Goal: Transaction & Acquisition: Subscribe to service/newsletter

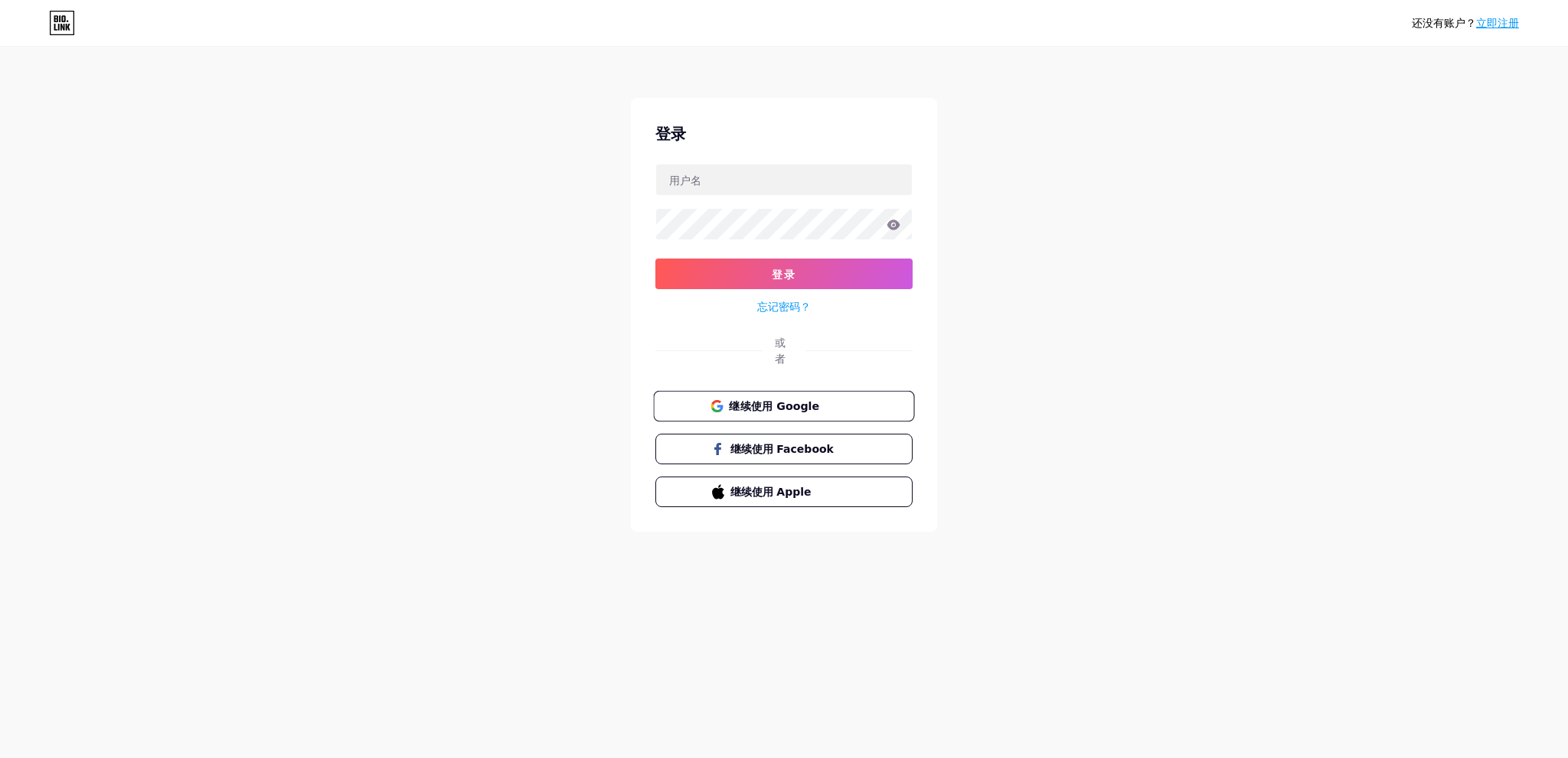
click at [787, 406] on font "继续使用 Google" at bounding box center [774, 405] width 90 height 12
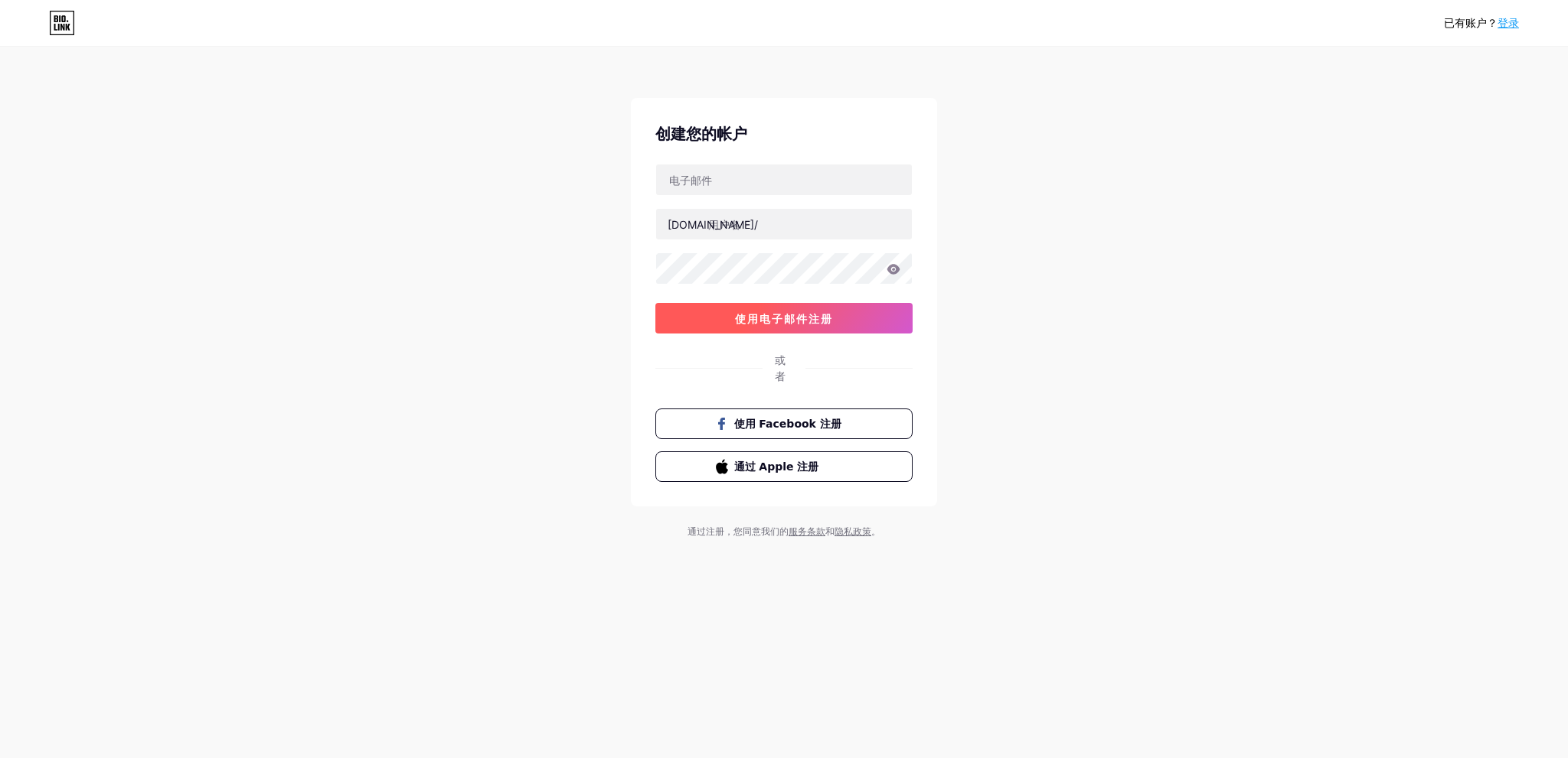
click at [821, 318] on font "使用电子邮件注册" at bounding box center [784, 318] width 98 height 13
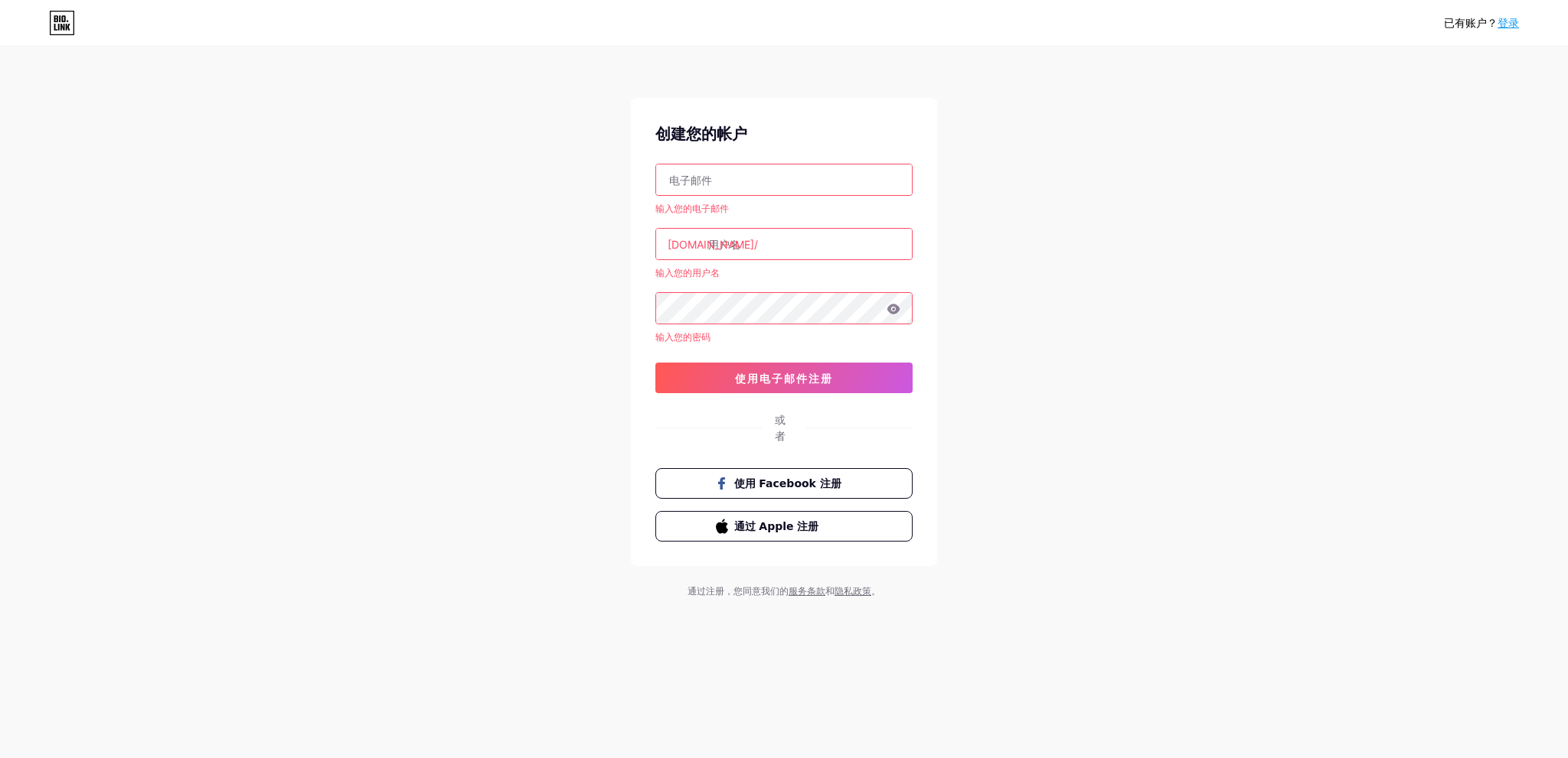
click at [1123, 346] on div "已有账户？ 登录 创建您的帐户 输入您的电子邮件 bio.link/ 输入您的用户名 输入您的密码 0cAFcWeA52UHxyGvn1xuKLHwOwctA…" at bounding box center [784, 323] width 1568 height 647
click at [964, 409] on div "已有账户？ 登录 创建您的帐户 输入您的电子邮件 bio.link/ 输入您的用户名 输入您的密码 0cAFcWeA52UHxyGvn1xuKLHwOwctA…" at bounding box center [784, 323] width 1568 height 647
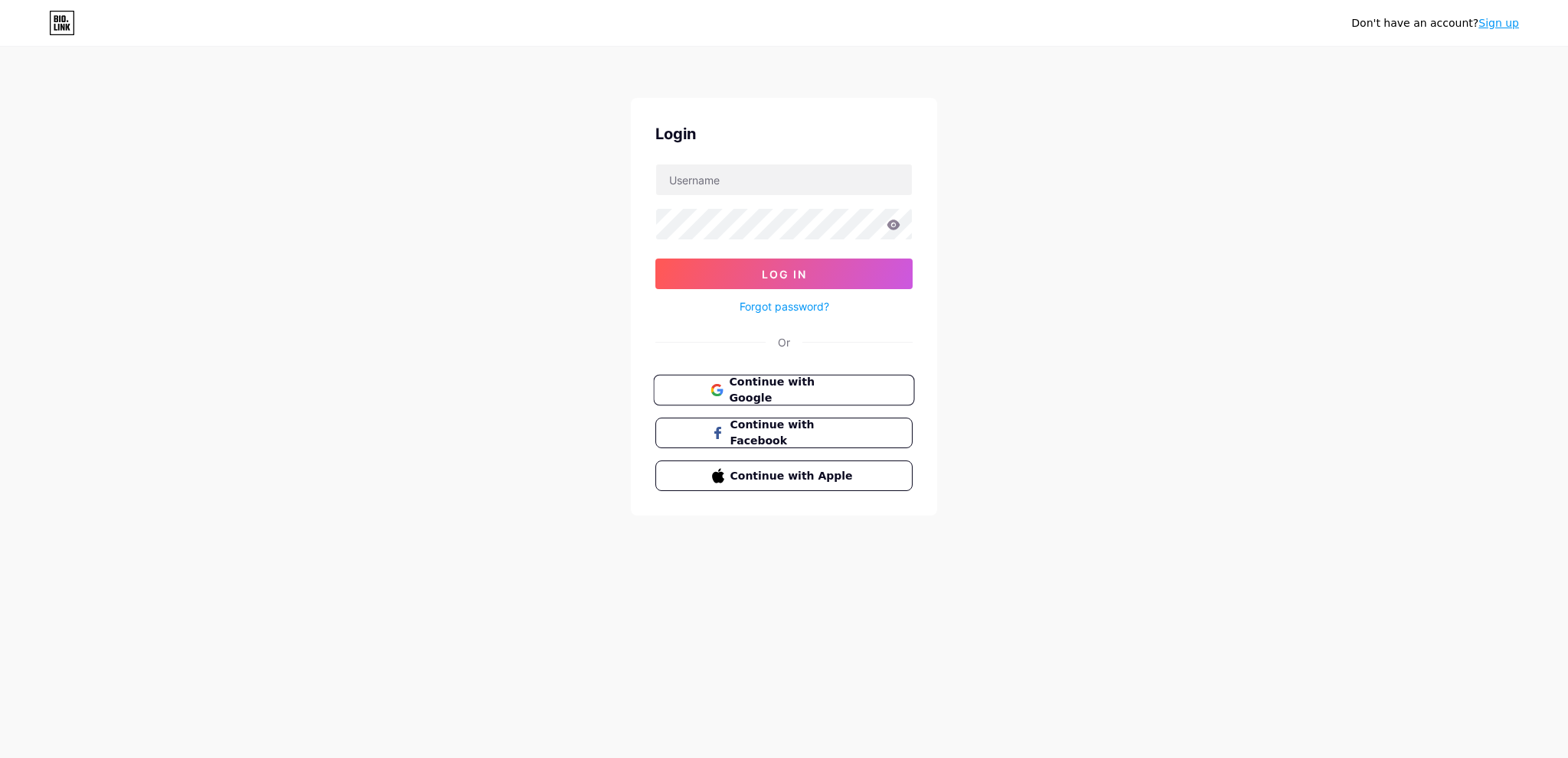
click at [827, 382] on span "Continue with Google" at bounding box center [793, 391] width 128 height 33
click at [1113, 287] on div "Don't have an account? Sign up Login Log In Forgot password? Or Continue with G…" at bounding box center [784, 282] width 1568 height 565
click at [713, 180] on input "text" at bounding box center [783, 179] width 256 height 30
type input "[EMAIL_ADDRESS][DOMAIN_NAME]"
click at [1098, 324] on div "Don't have an account? Sign up Login hhcircuits@gmail.com Log In Forgot passwor…" at bounding box center [784, 282] width 1568 height 565
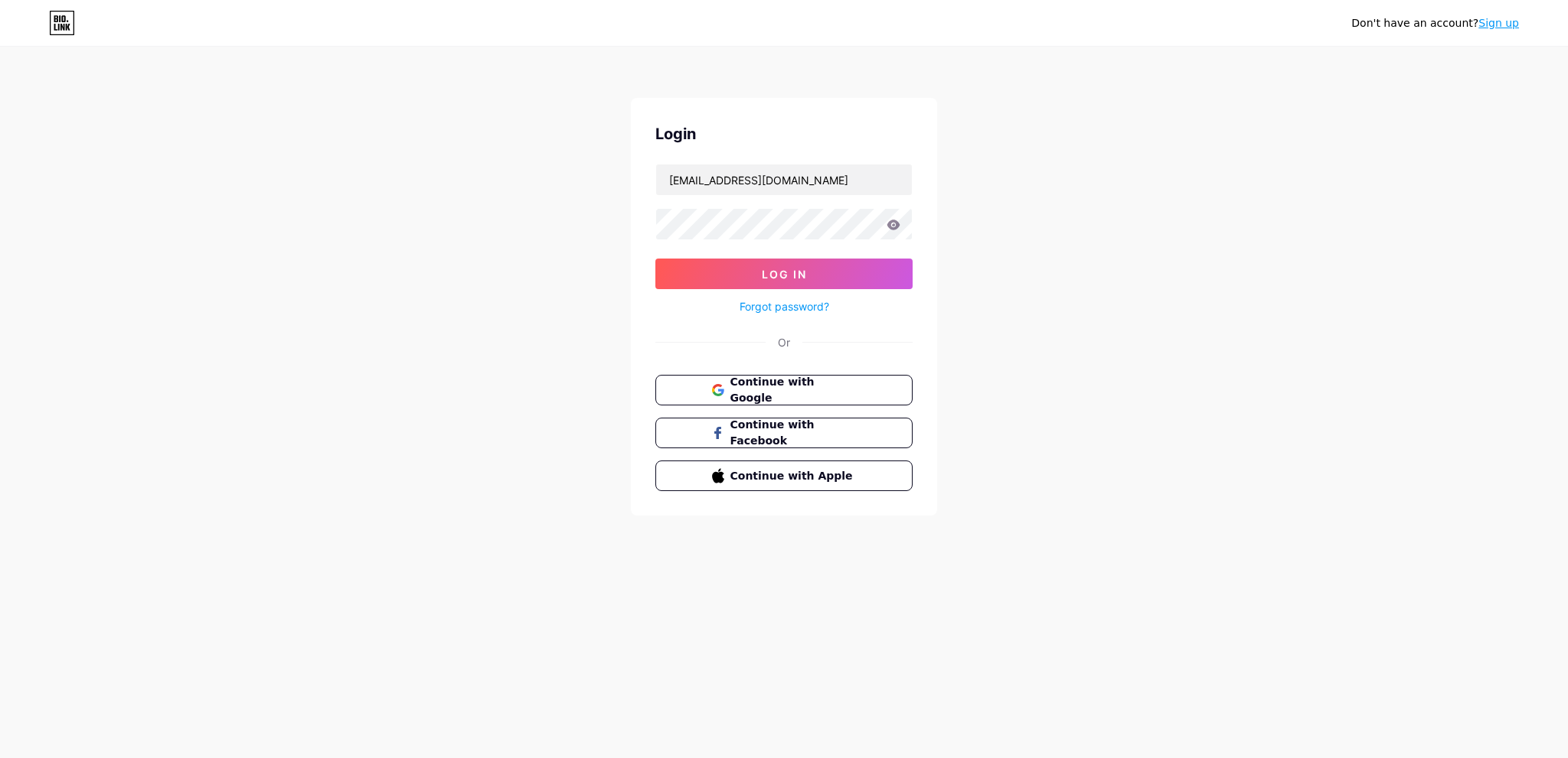
click at [1089, 252] on div "Don't have an account? Sign up Login hhcircuits@gmail.com Log In Forgot passwor…" at bounding box center [784, 282] width 1568 height 565
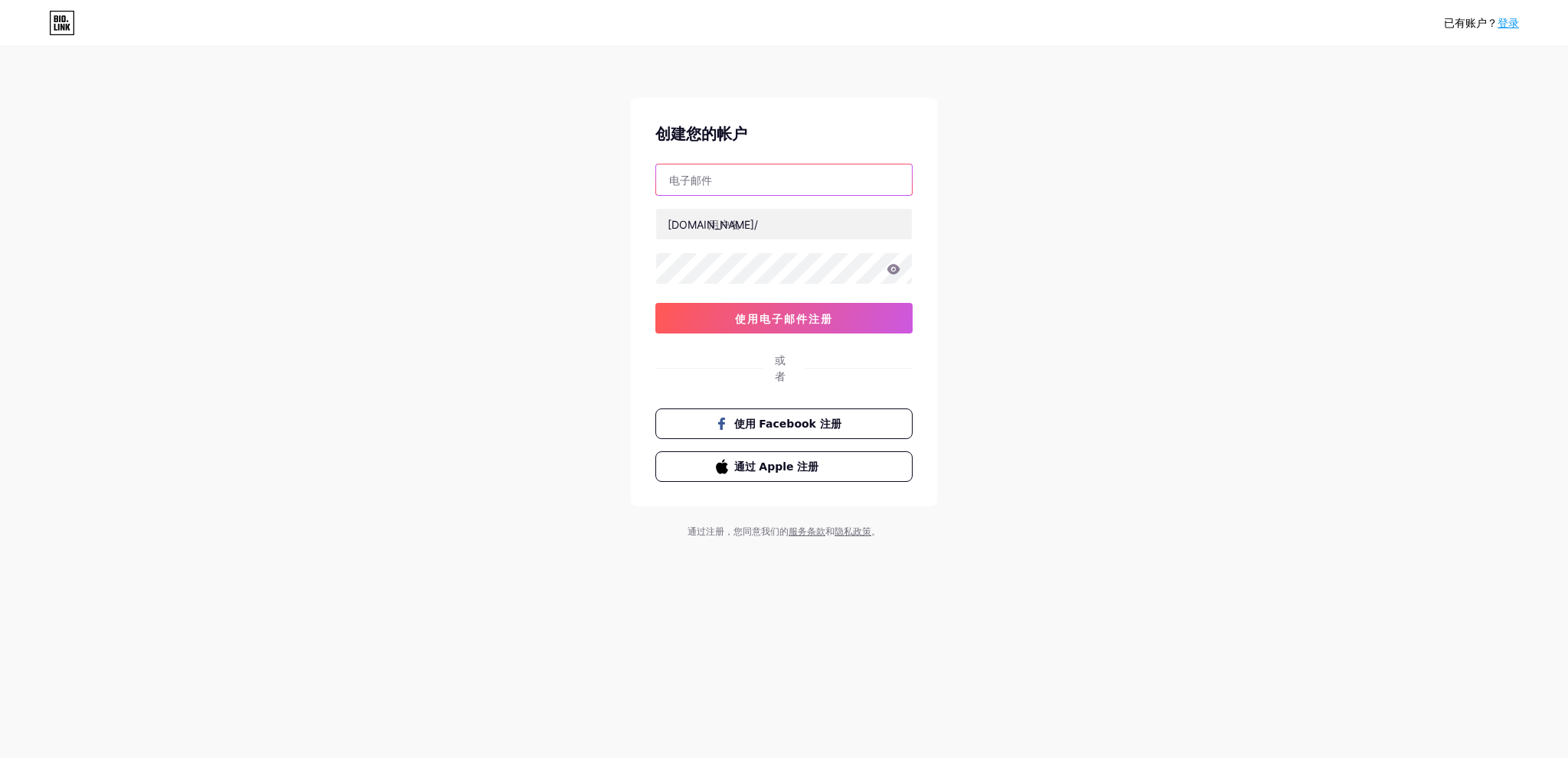
click at [727, 179] on input "text" at bounding box center [783, 179] width 256 height 30
type input "[EMAIL_ADDRESS][DOMAIN_NAME]"
click at [772, 220] on input "text" at bounding box center [783, 224] width 256 height 30
click at [734, 223] on input "text" at bounding box center [783, 224] width 256 height 30
drag, startPoint x: 713, startPoint y: 224, endPoint x: 572, endPoint y: 231, distance: 141.2
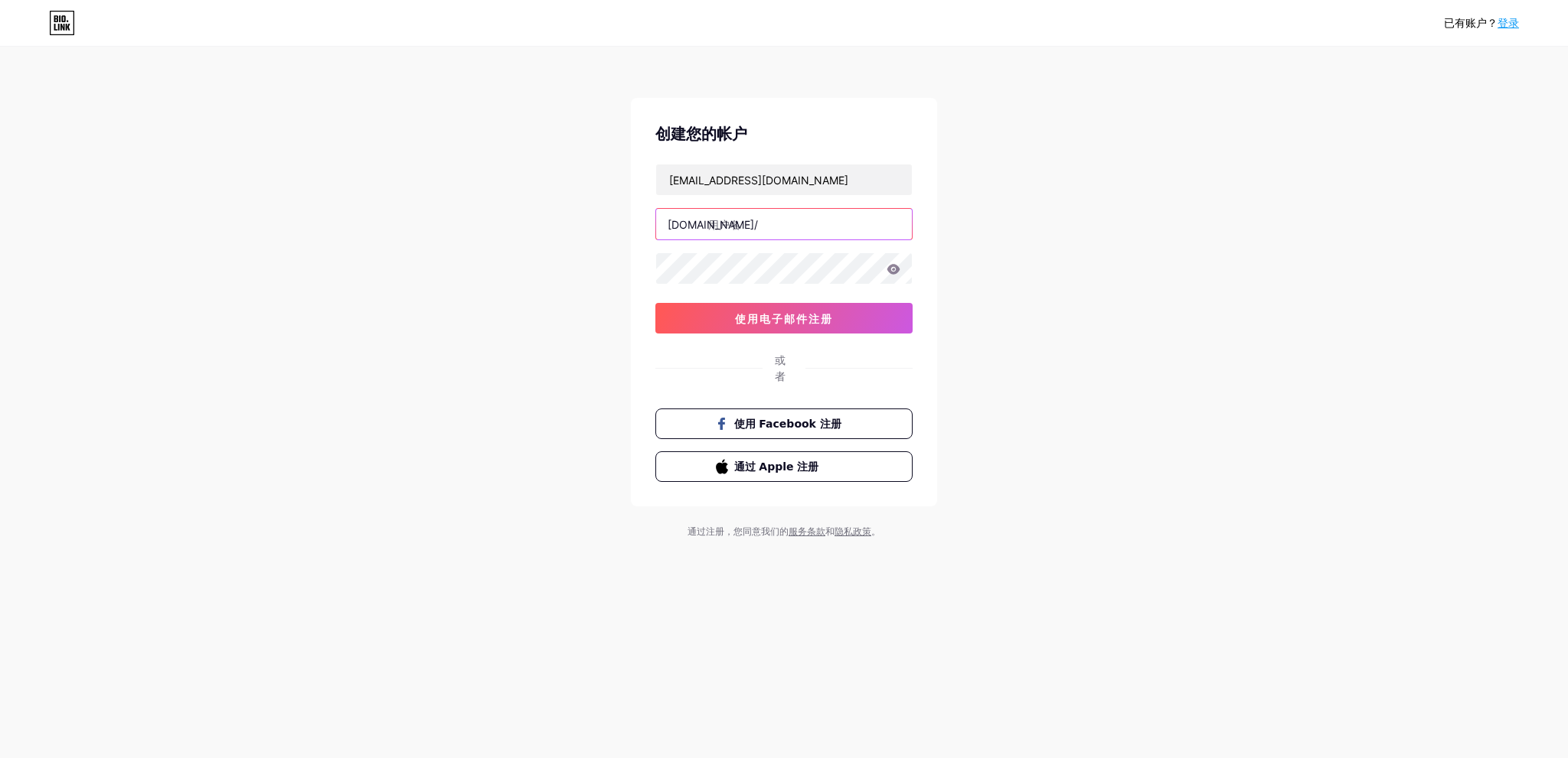
click at [572, 231] on div "已有账户？ 登录 创建您的帐户 [EMAIL_ADDRESS][DOMAIN_NAME] [DOMAIN_NAME]/ 使用电子邮件注册 或者 使用 Face…" at bounding box center [784, 294] width 1568 height 588
click at [665, 217] on input "text" at bounding box center [783, 224] width 256 height 30
click at [737, 221] on input "text" at bounding box center [783, 224] width 256 height 30
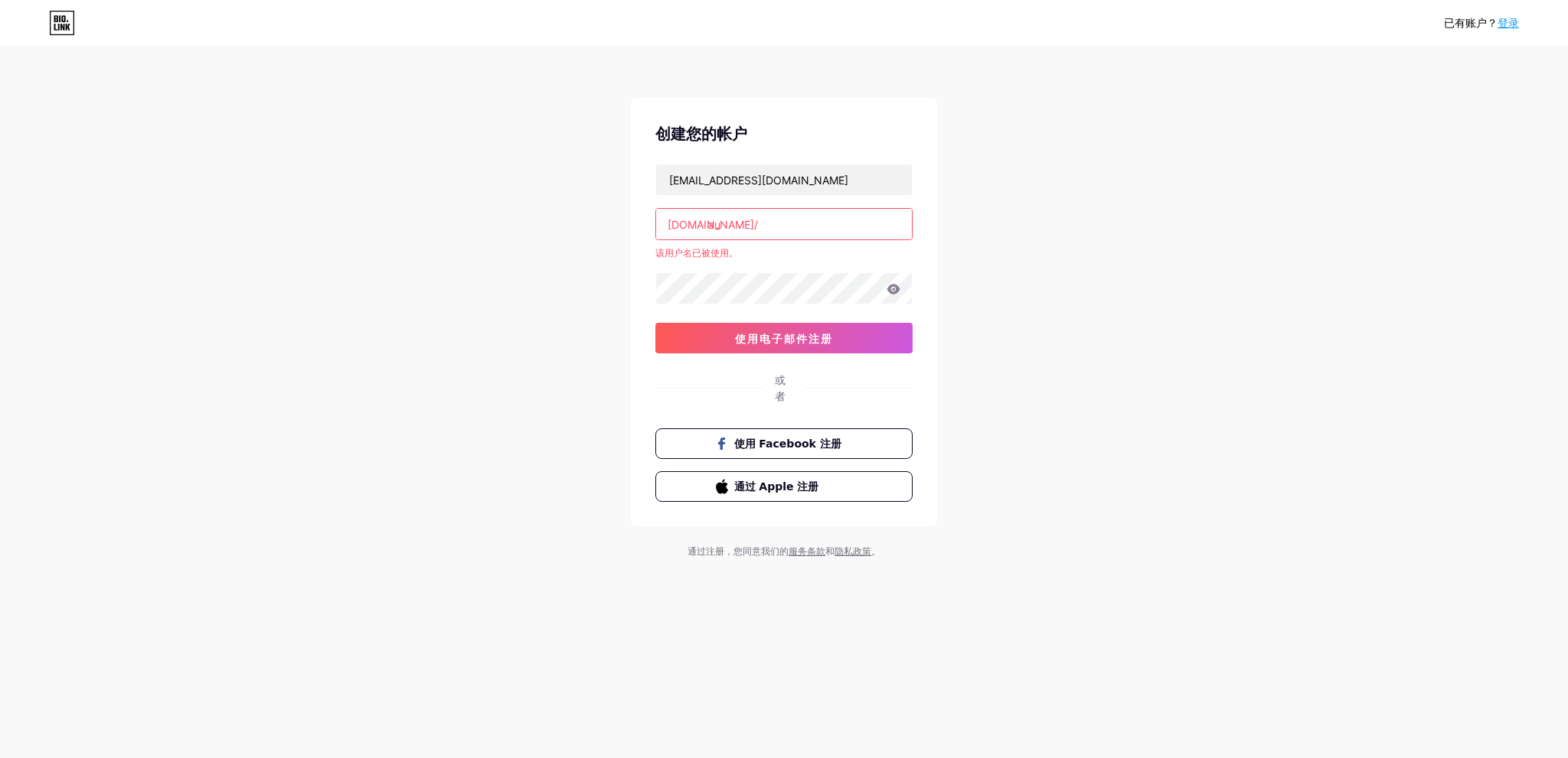
type input "a"
type input "h"
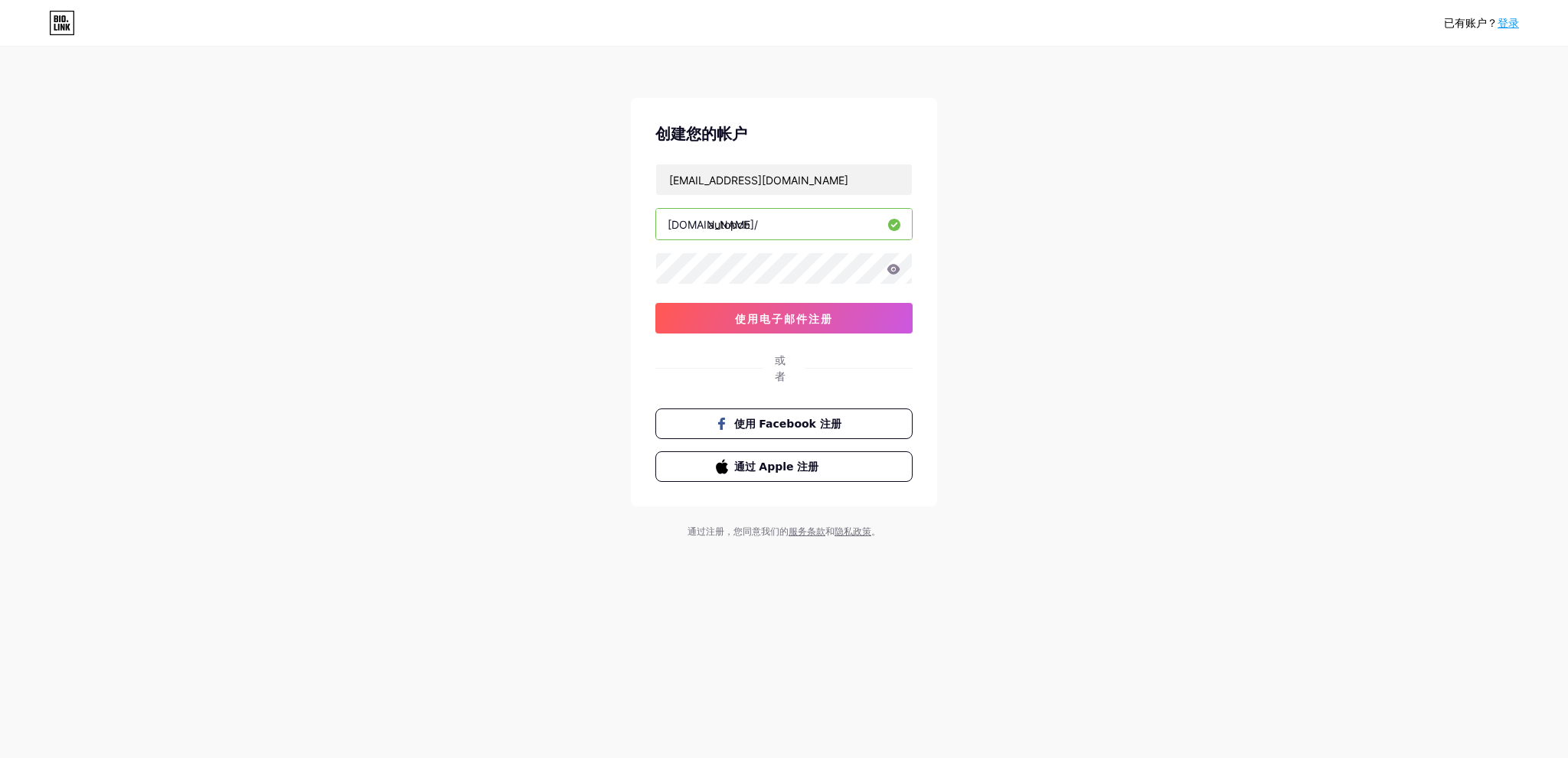
type input "autopcb"
click at [1132, 284] on div "已有账户？ 登录 创建您的帐户 hhcircuits@gmail.com bio.link/ autopcb 使用电子邮件注册 或者 使用 Facebook …" at bounding box center [784, 294] width 1568 height 588
click at [775, 217] on input "autopcb" at bounding box center [783, 224] width 256 height 30
drag, startPoint x: 736, startPoint y: 226, endPoint x: 608, endPoint y: 221, distance: 128.1
click at [608, 221] on div "已有账户？ 登录 创建您的帐户 hhcircuits@gmail.com bio.link/ autopcb 使用电子邮件注册 或者 使用 Facebook …" at bounding box center [784, 294] width 1568 height 588
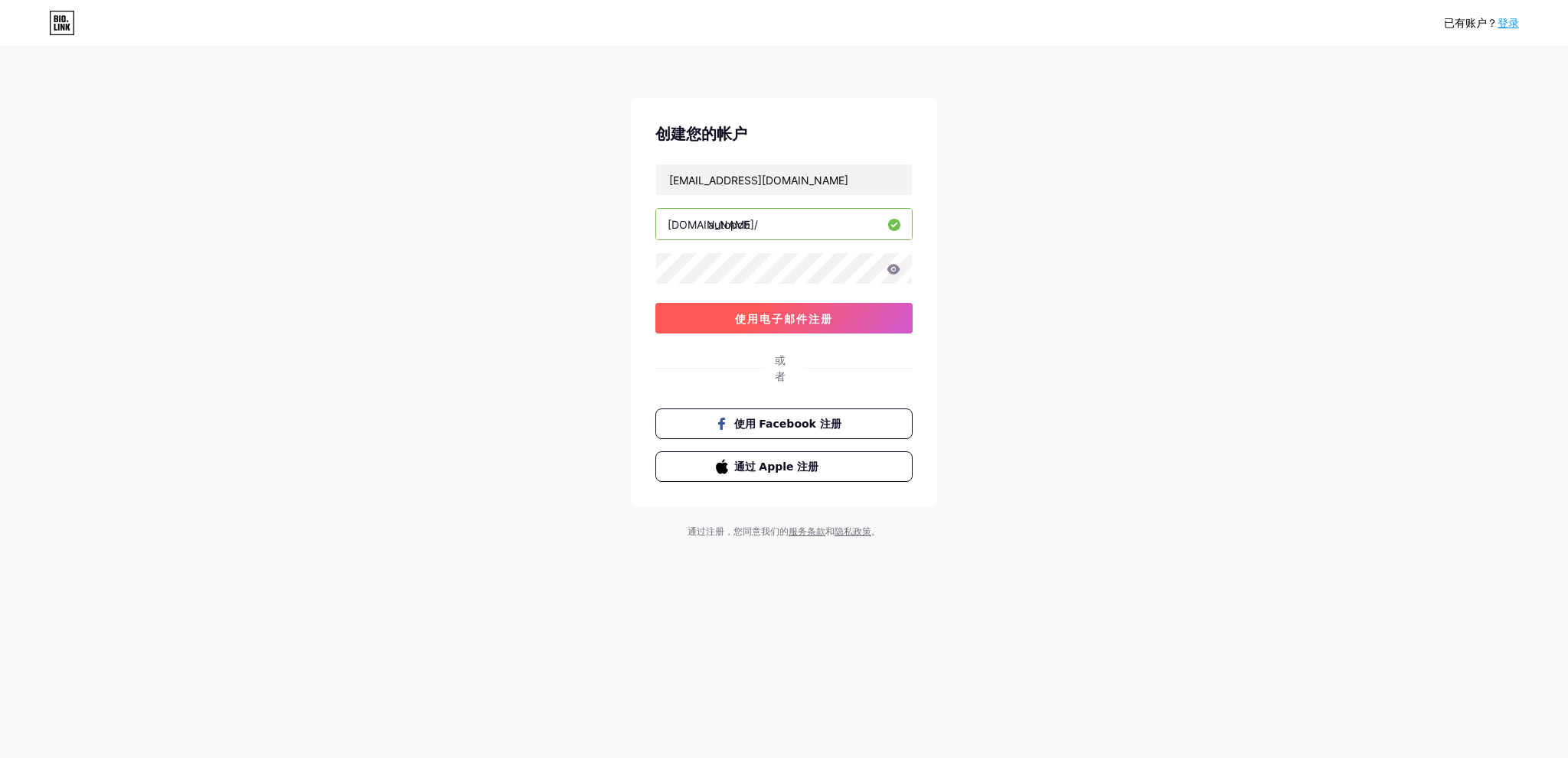
click at [758, 319] on font "使用电子邮件注册" at bounding box center [784, 318] width 98 height 13
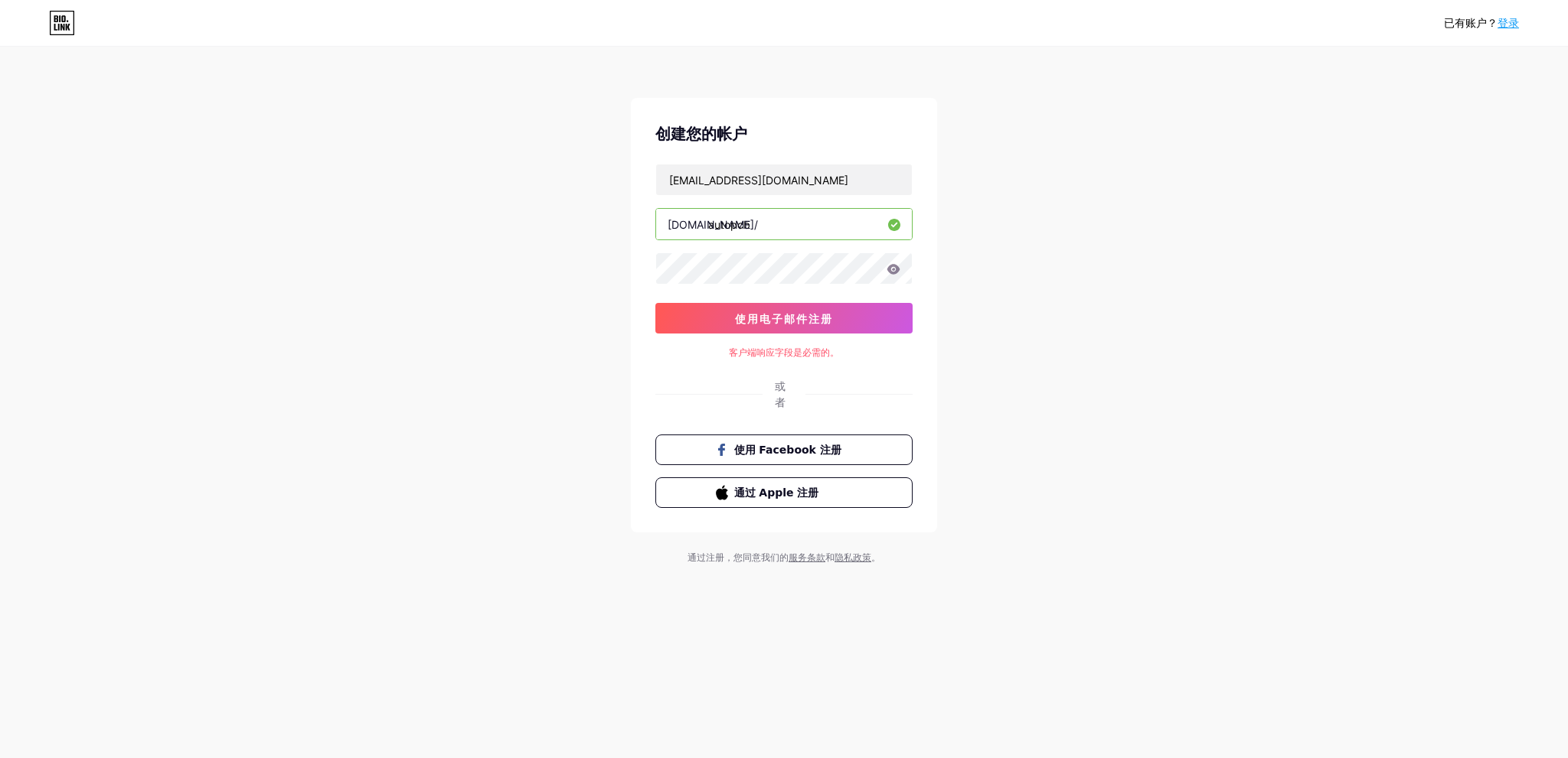
click at [796, 353] on font "客户端响应字段是必需的。" at bounding box center [784, 352] width 110 height 12
click at [786, 394] on div "或者" at bounding box center [783, 394] width 18 height 32
click at [753, 350] on font "客户端响应字段是必需的。" at bounding box center [784, 352] width 110 height 12
click at [894, 269] on icon at bounding box center [894, 269] width 13 height 10
click at [759, 321] on font "使用电子邮件注册" at bounding box center [784, 318] width 98 height 13
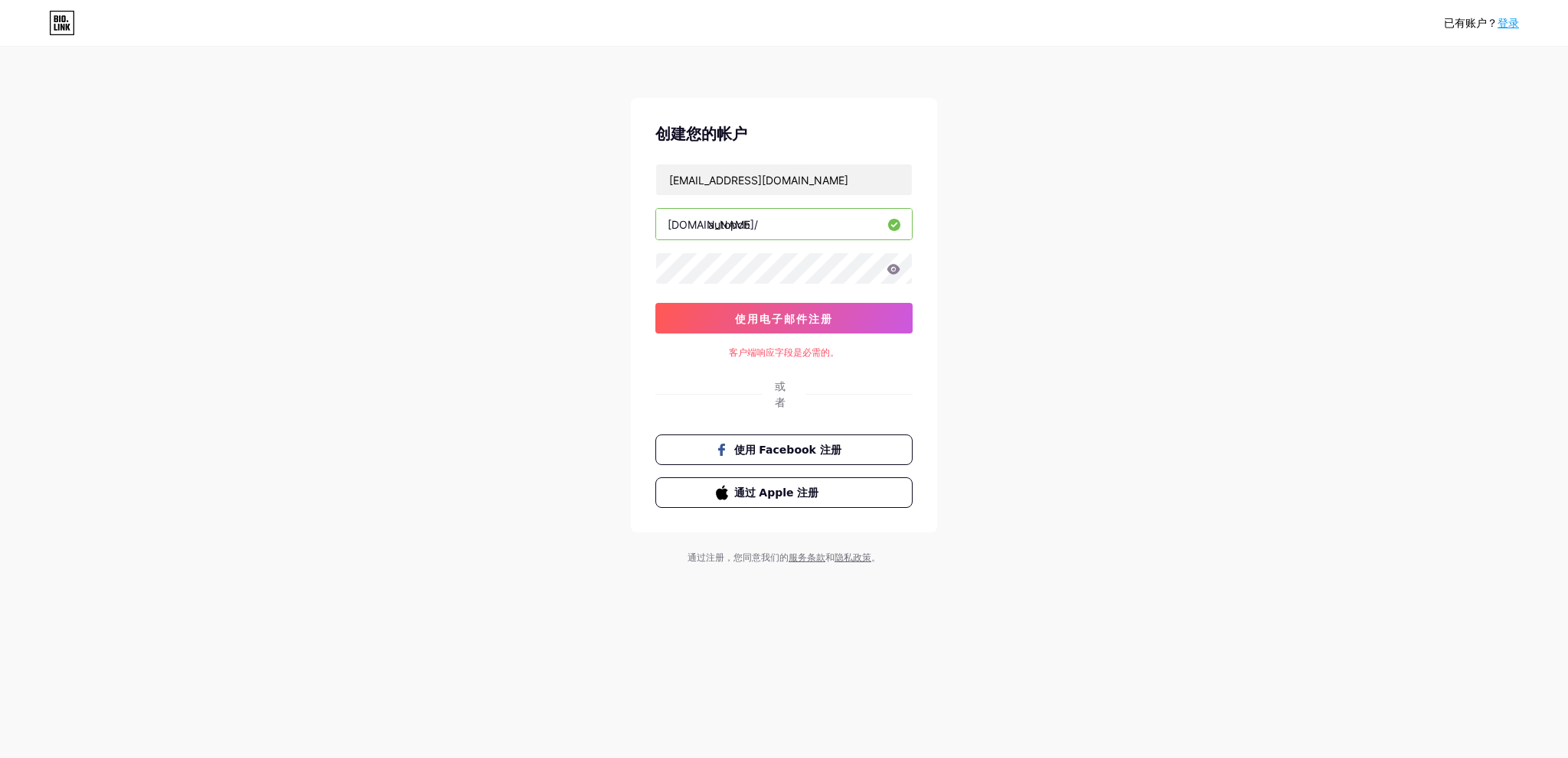
click at [788, 350] on font "客户端响应字段是必需的。" at bounding box center [784, 352] width 110 height 12
click at [1006, 421] on div "已有账户？ 登录 创建您的帐户 hhcircuits@gmail.com bio.link/ autopcb 使用电子邮件注册 客户端响应字段是必需的。 或者…" at bounding box center [784, 307] width 1568 height 614
click at [791, 177] on input "hhcircuits@gmail.com" at bounding box center [783, 179] width 256 height 30
click at [664, 177] on input "hhcircuits@gmail.com" at bounding box center [783, 179] width 256 height 30
click at [1078, 280] on div "已有账户？ 登录 创建您的帐户 hhcircuits@gmail.com bio.link/ autopcb 使用电子邮件注册 客户端响应字段是必需的。 或者…" at bounding box center [784, 307] width 1568 height 614
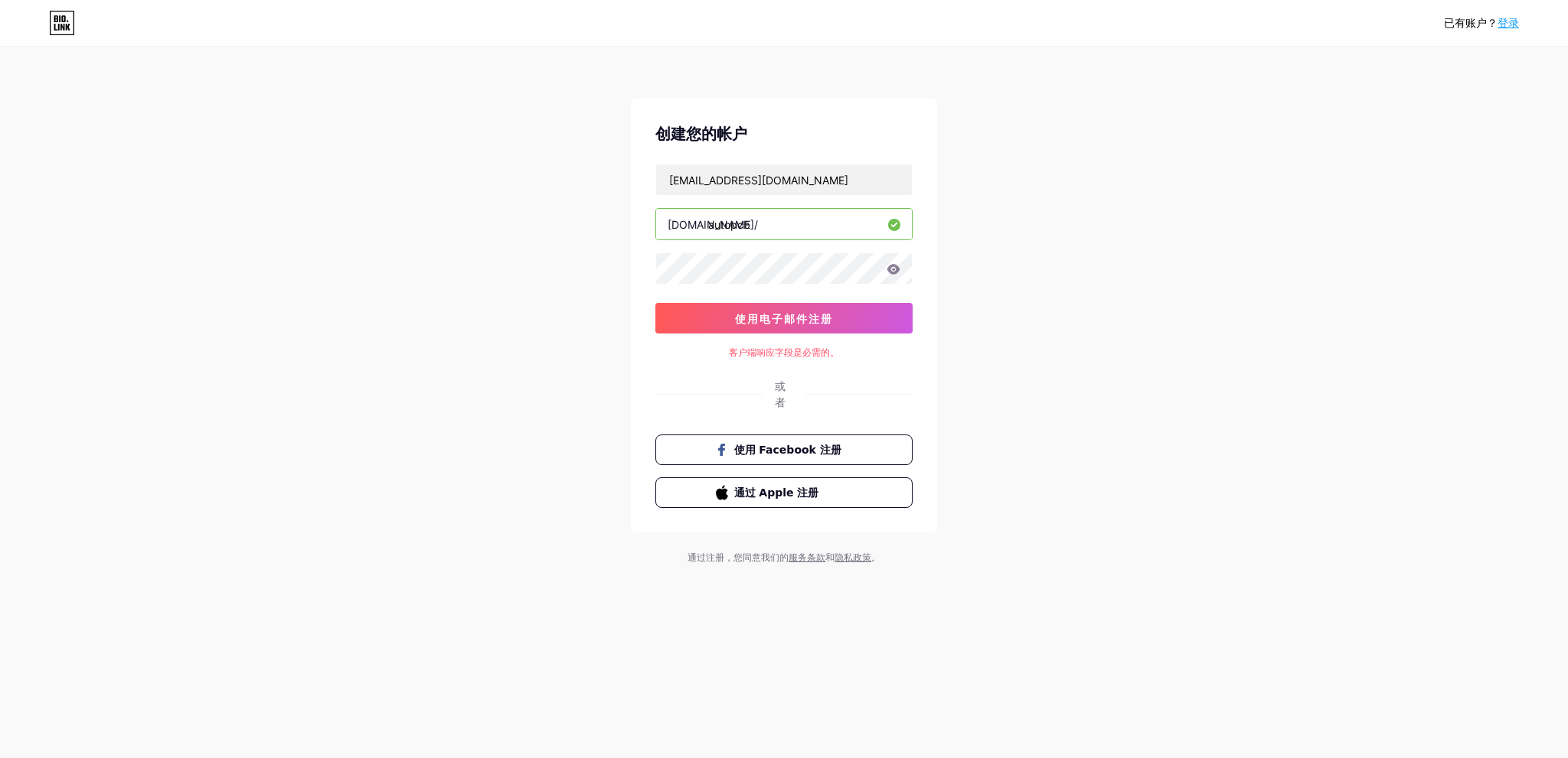
click at [788, 226] on input "autopcb" at bounding box center [783, 224] width 256 height 30
click at [897, 272] on icon at bounding box center [894, 269] width 13 height 10
click at [887, 266] on icon at bounding box center [894, 269] width 14 height 11
click at [814, 313] on font "使用电子邮件注册" at bounding box center [784, 318] width 98 height 13
click at [788, 356] on font "客户端响应字段是必需的。" at bounding box center [784, 352] width 110 height 12
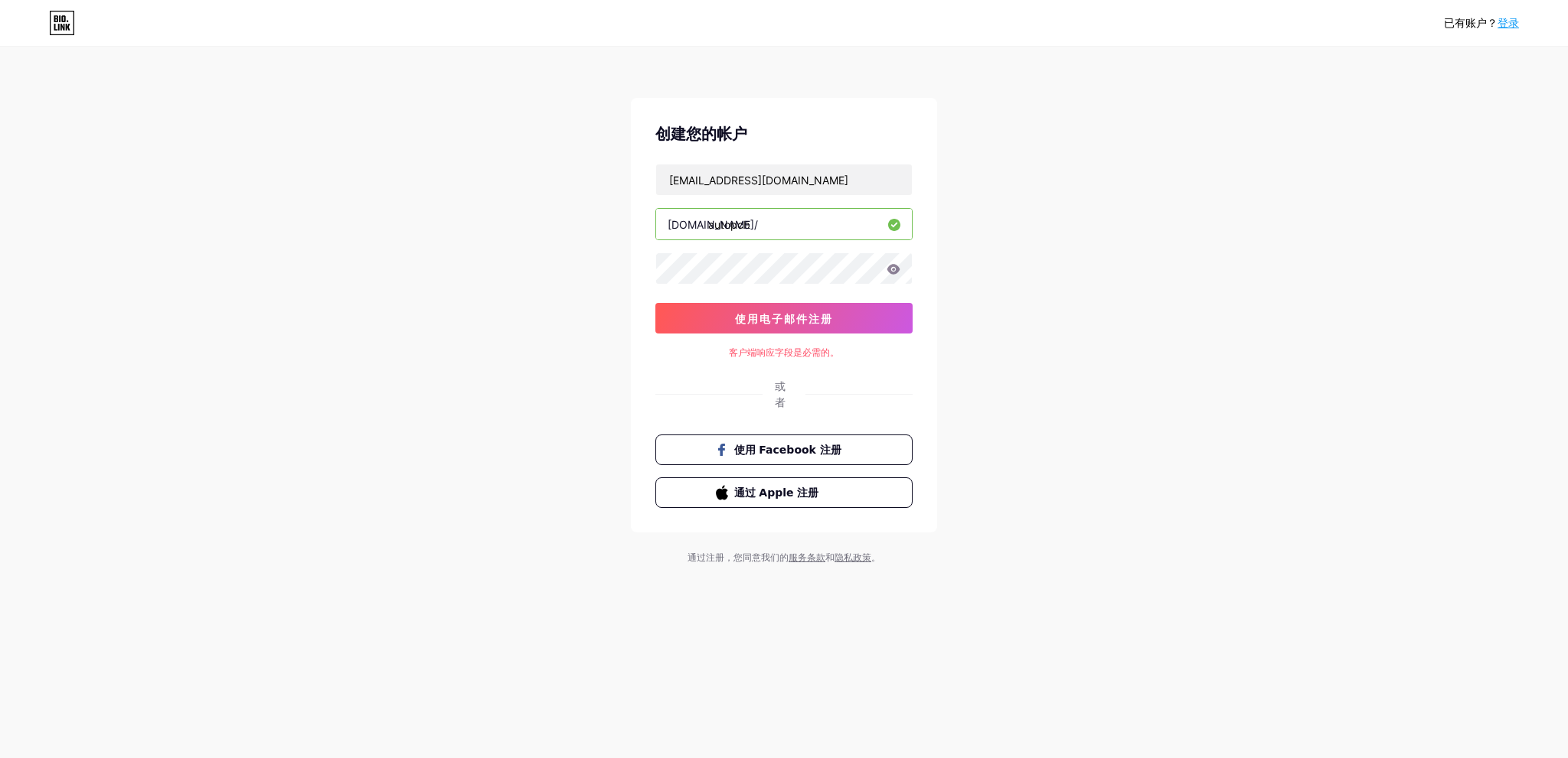
click at [793, 352] on font "客户端响应字段是必需的。" at bounding box center [784, 352] width 110 height 12
click at [894, 266] on icon at bounding box center [894, 269] width 13 height 10
click at [824, 558] on font "服务条款" at bounding box center [807, 557] width 37 height 12
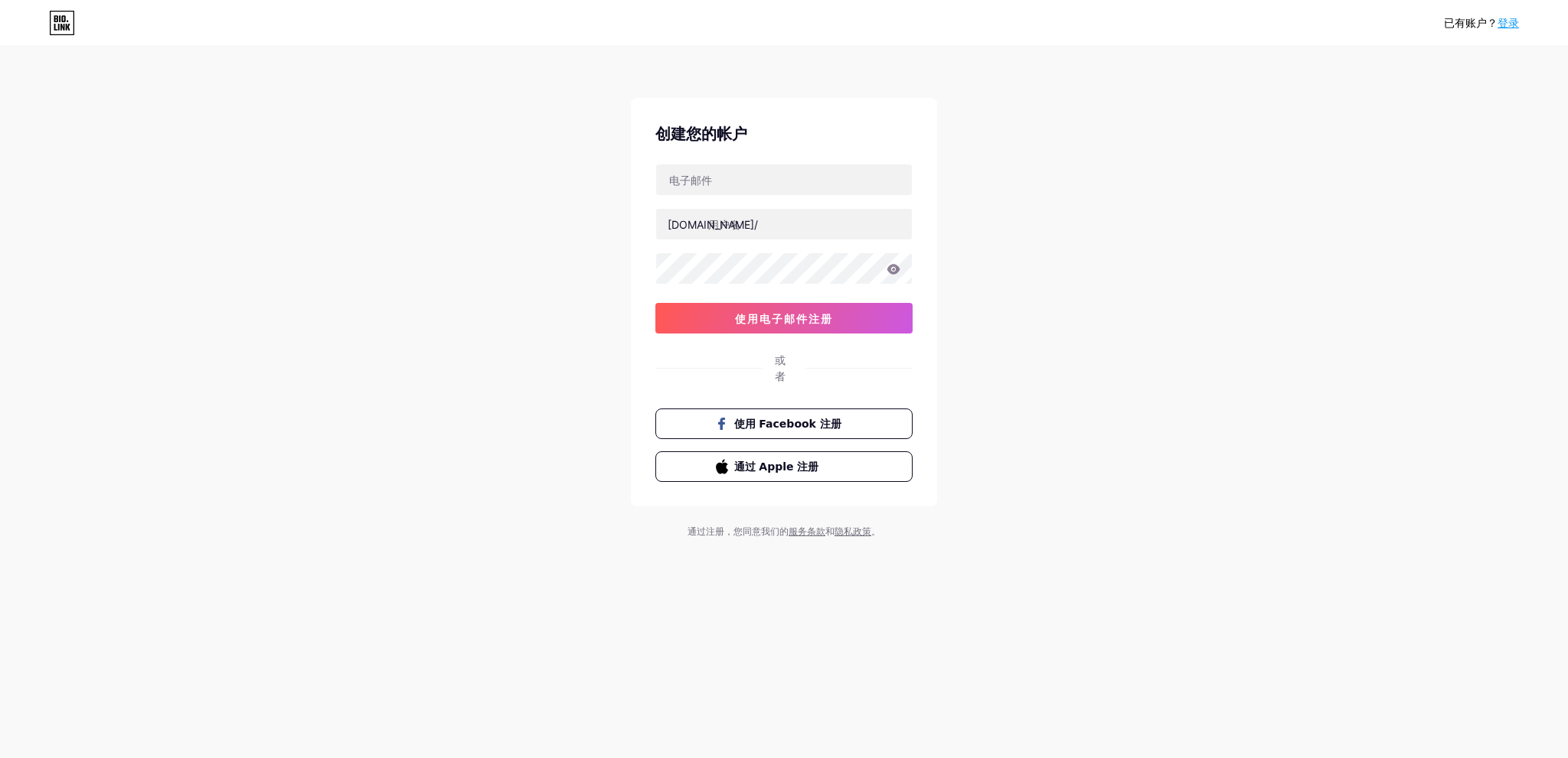
click at [1129, 229] on div "已有账户？ 登录 创建您的帐户 bio.link/ 0cAFcWeA5Mgi8JvITaXlTt5N6b1t8letUOeN1zDBoKVxD0LXXlEiM…" at bounding box center [784, 294] width 1568 height 588
click at [895, 270] on icon at bounding box center [894, 269] width 13 height 10
click at [478, 238] on div "已有账户？ 登录 创建您的帐户 bio.link/ 0cAFcWeA5Mgi8JvITaXlTt5N6b1t8letUOeN1zDBoKVxD0LXXlEiM…" at bounding box center [784, 294] width 1568 height 588
click at [713, 179] on input "text" at bounding box center [783, 179] width 256 height 30
type input "hhcircuits@gmail.com"
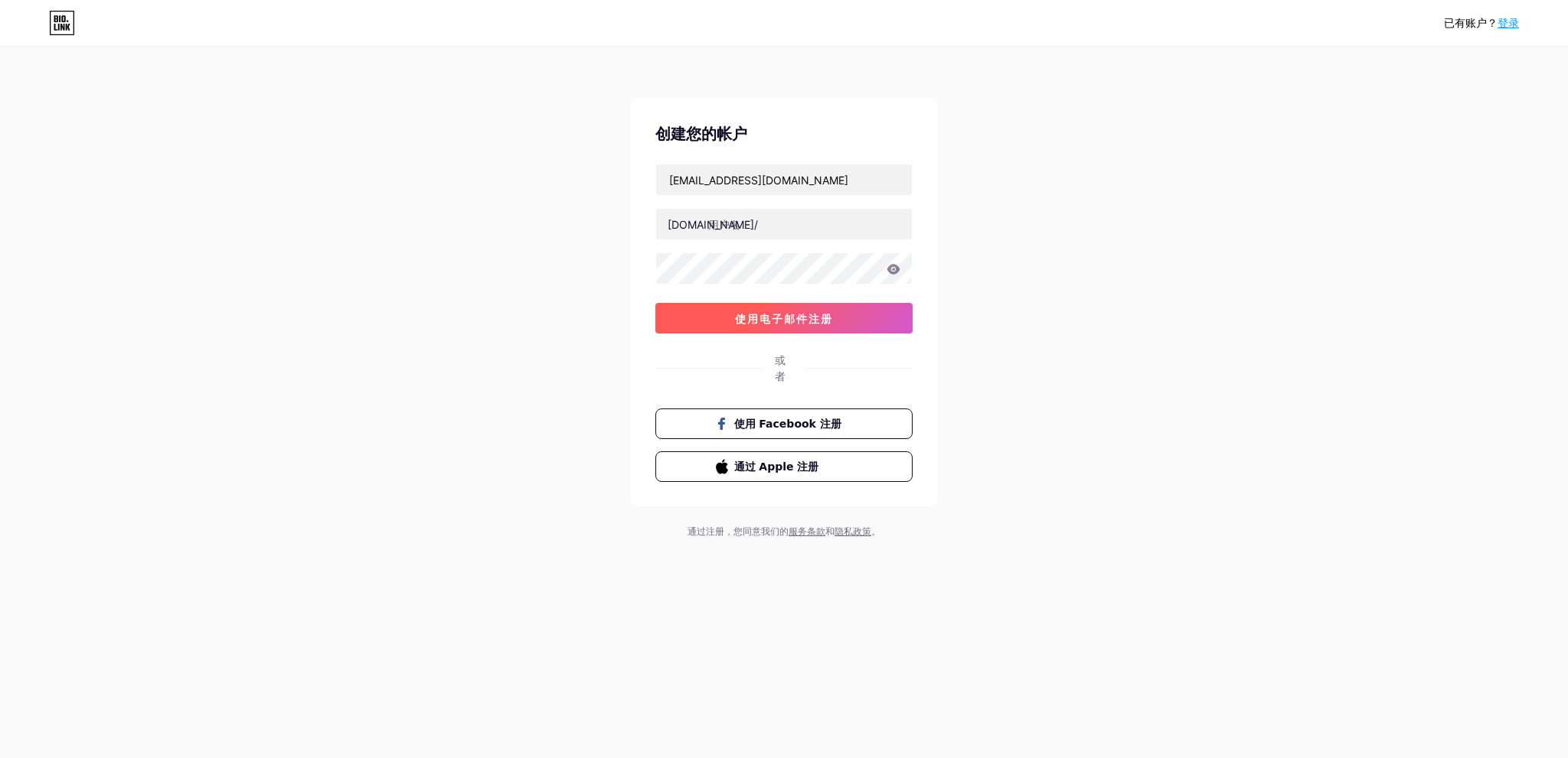
click at [814, 320] on font "使用电子邮件注册" at bounding box center [784, 318] width 98 height 13
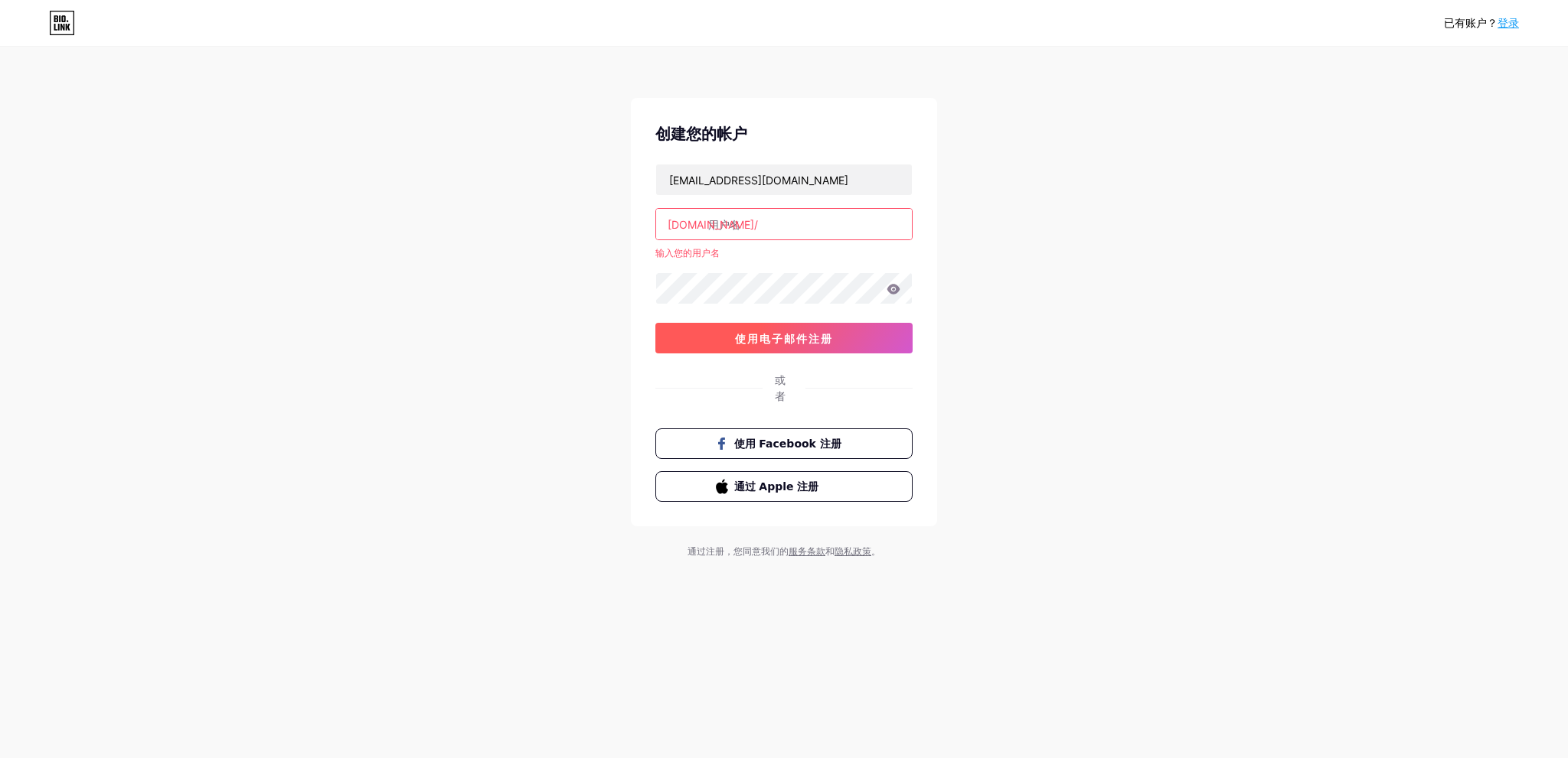
click at [807, 327] on button "使用电子邮件注册" at bounding box center [783, 338] width 257 height 30
click at [737, 218] on input "text" at bounding box center [783, 224] width 256 height 30
click at [750, 218] on input "text" at bounding box center [783, 224] width 256 height 30
paste input "autopcb"
type input "autopcb"
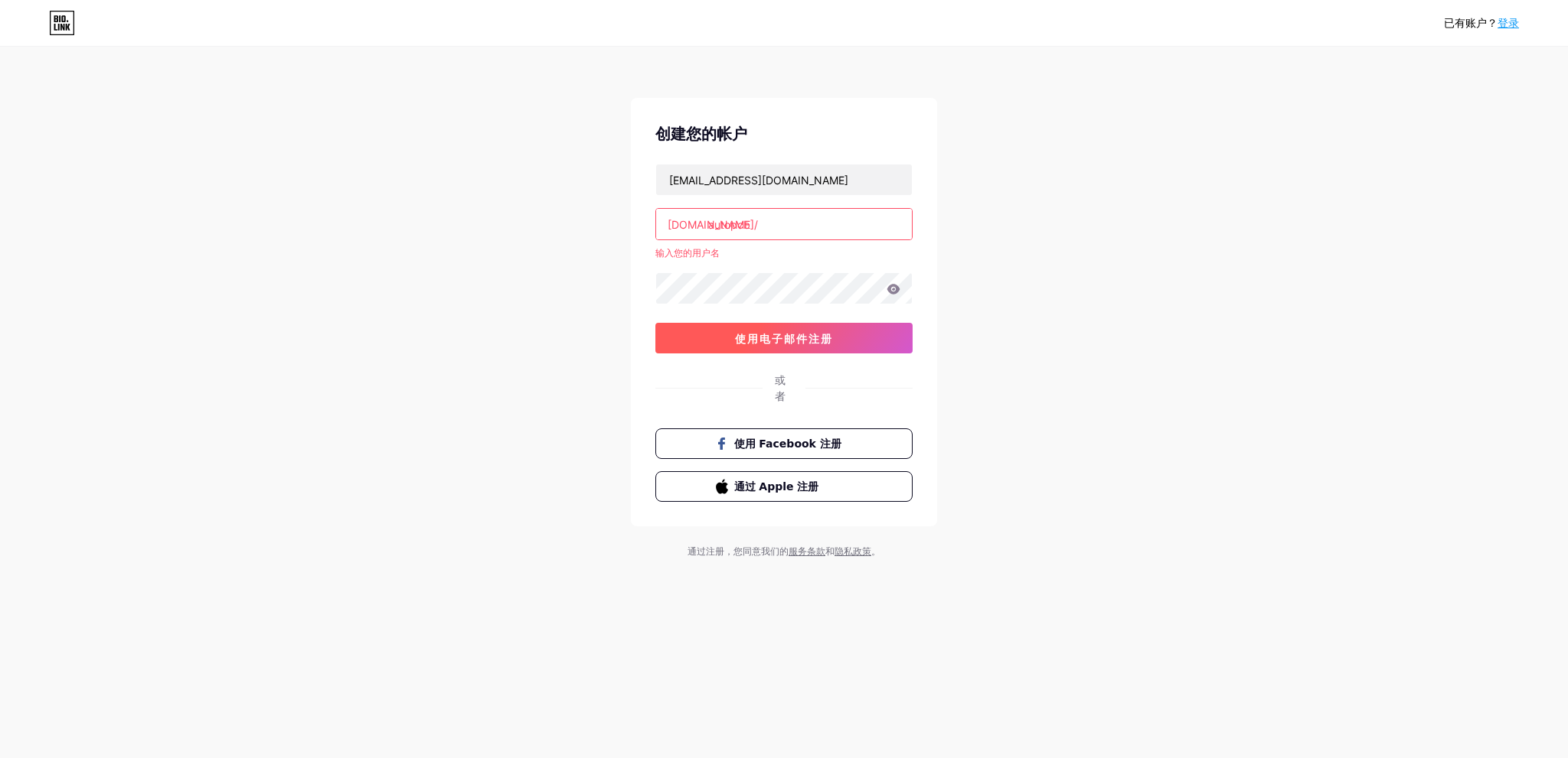
click at [765, 335] on font "使用电子邮件注册" at bounding box center [784, 339] width 98 height 13
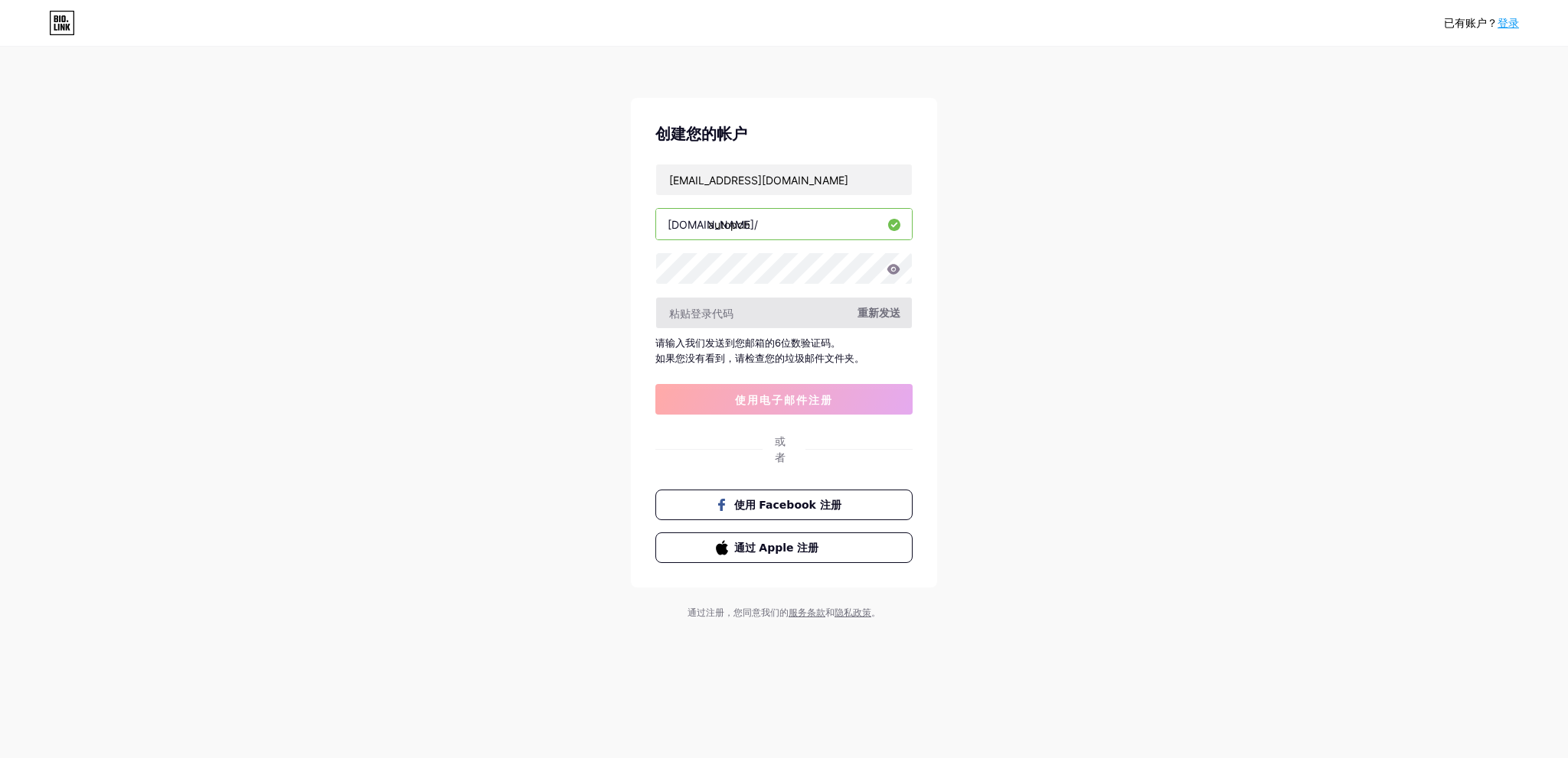
click at [764, 313] on input "text" at bounding box center [783, 312] width 256 height 30
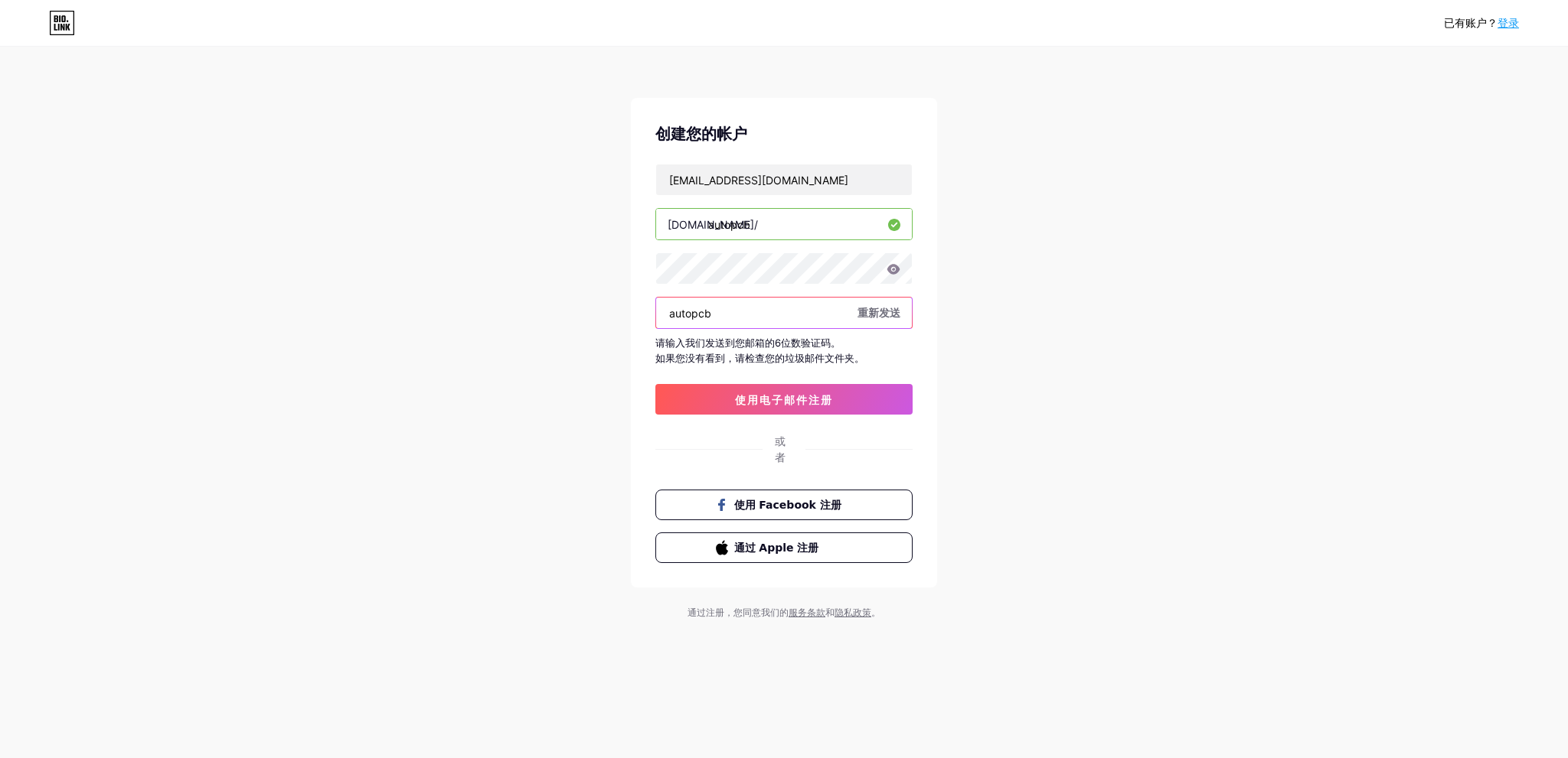
drag, startPoint x: 767, startPoint y: 315, endPoint x: 493, endPoint y: 294, distance: 274.8
click at [493, 294] on div "已有账户？ 登录 创建您的帐户 hhcircuits@gmail.com bio.link/ autopcb autopcb 重新发送 请输入我们发送到您邮箱…" at bounding box center [784, 334] width 1568 height 669
paste input "Huihe541@"
type input "Huihe541@"
drag, startPoint x: 748, startPoint y: 314, endPoint x: 499, endPoint y: 297, distance: 249.6
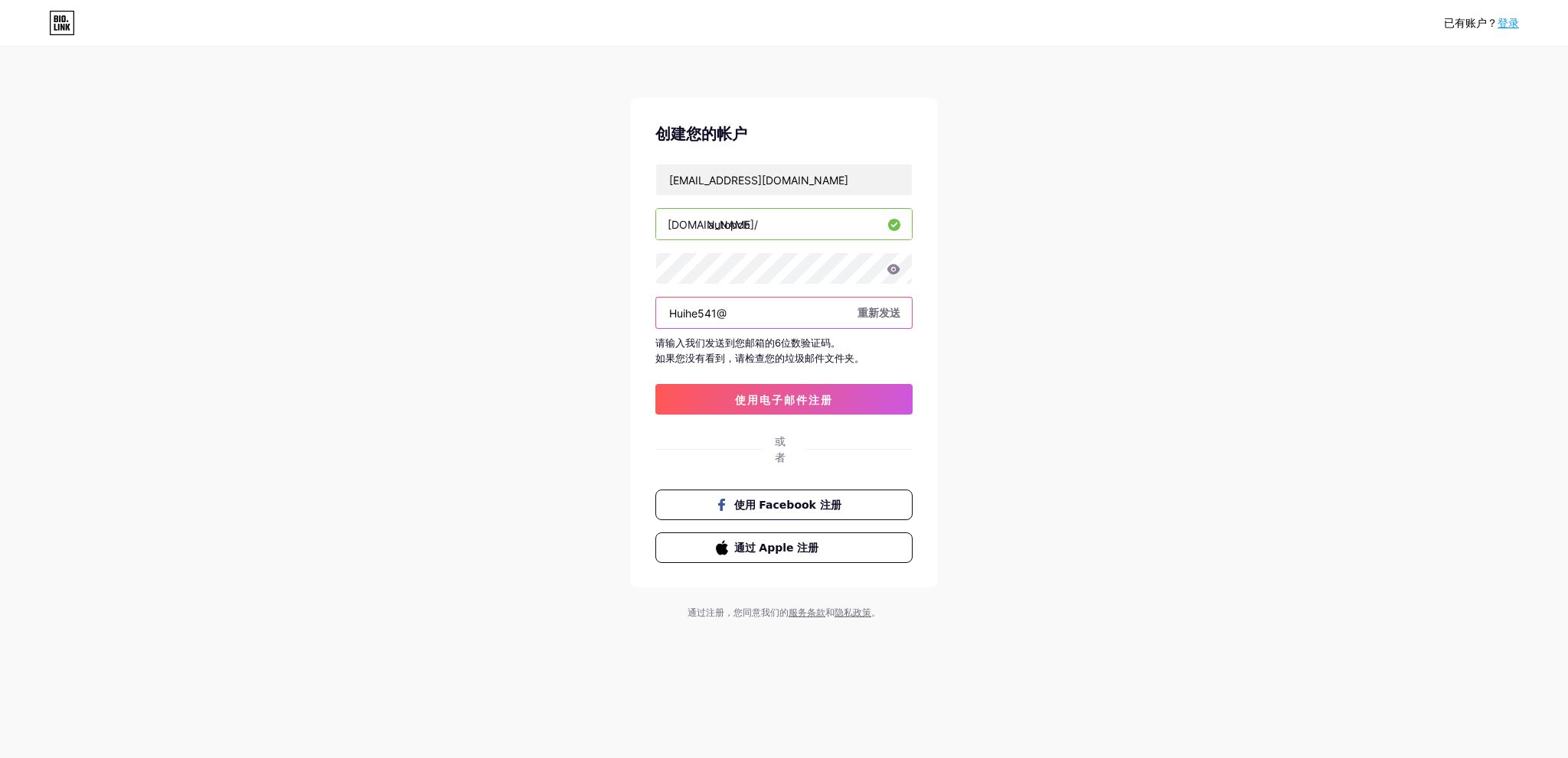
click at [499, 297] on div "已有账户？ 登录 创建您的帐户 hhcircuits@gmail.com bio.link/ autopcb Huihe541@ 重新发送 请输入我们发送到您…" at bounding box center [784, 334] width 1568 height 669
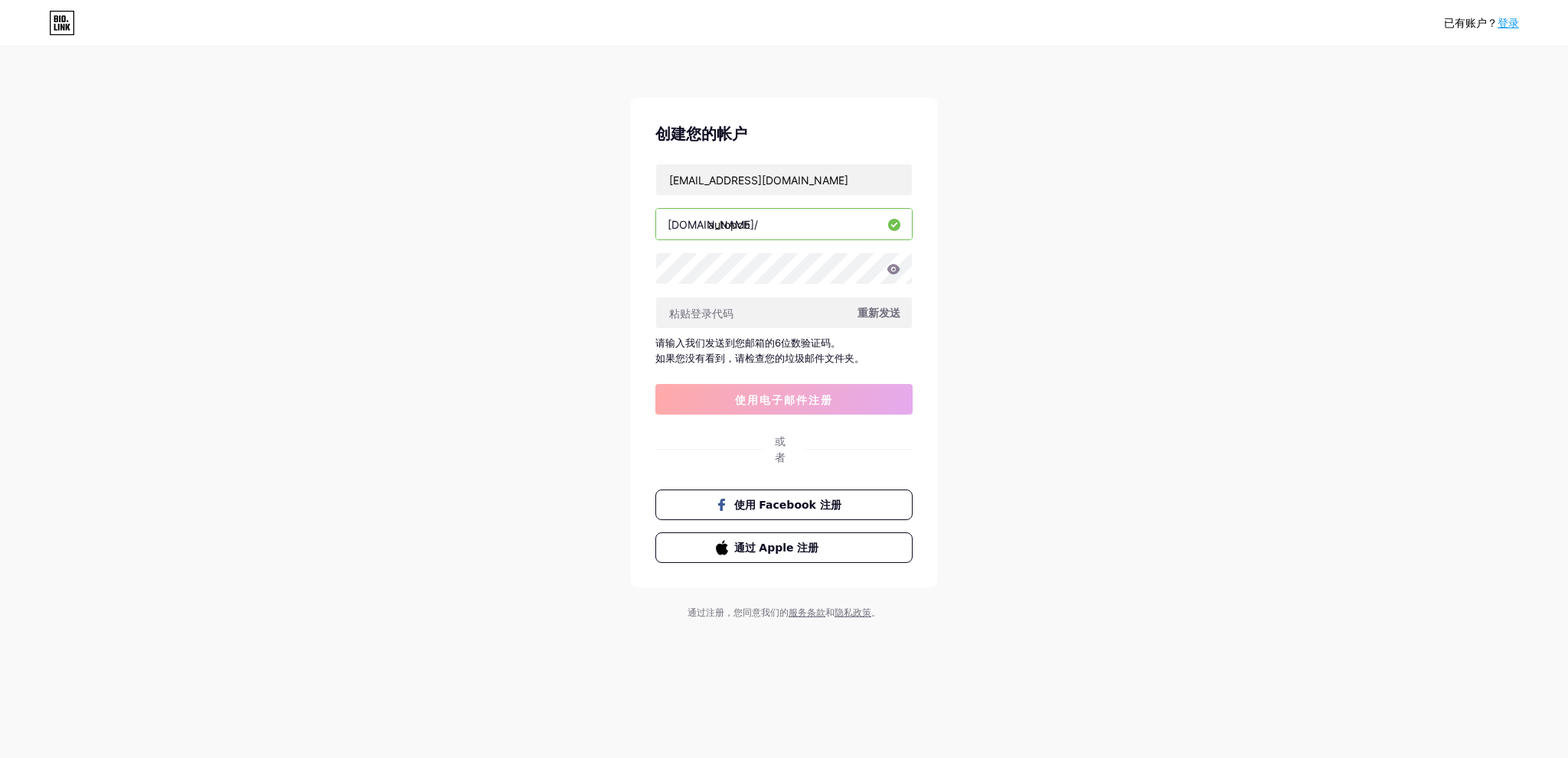
drag, startPoint x: 1470, startPoint y: 4, endPoint x: 1063, endPoint y: 482, distance: 627.8
click at [1063, 482] on div "已有账户？ 登录 创建您的帐户 hhcircuits@gmail.com bio.link/ autopcb 重新发送 请输入我们发送到您邮箱的6位数验证码。…" at bounding box center [784, 334] width 1568 height 669
drag, startPoint x: 779, startPoint y: 180, endPoint x: 634, endPoint y: 178, distance: 145.0
click at [634, 178] on div "创建您的帐户 hhcircuits@gmail.com bio.link/ autopcb 重新发送 请输入我们发送到您邮箱的6位数验证码。 如果您没有看到，…" at bounding box center [784, 342] width 306 height 490
click at [881, 313] on font "重新发送" at bounding box center [878, 312] width 43 height 13
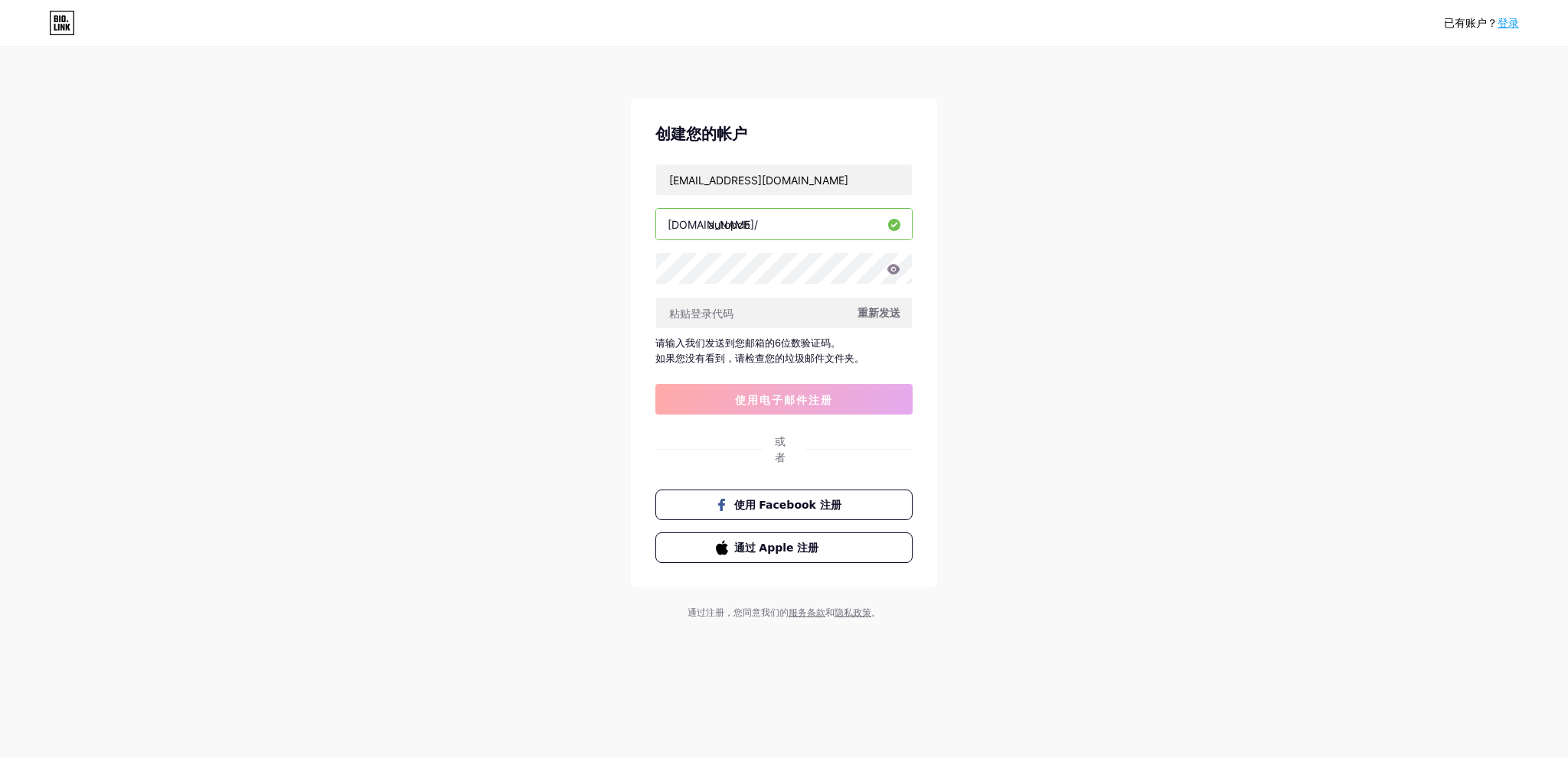
click at [1029, 452] on div "已有账户？ 登录 创建您的帐户 hhcircuits@gmail.com bio.link/ autopcb 重新发送 请输入我们发送到您邮箱的6位数验证码。…" at bounding box center [784, 334] width 1568 height 669
click at [1020, 292] on div "已有账户？ 登录 创建您的帐户 hhcircuits@gmail.com bio.link/ autopcb 重新发送 请输入我们发送到您邮箱的6位数验证码。…" at bounding box center [784, 334] width 1568 height 669
click at [888, 311] on font "重新发送" at bounding box center [878, 312] width 43 height 13
click at [1054, 342] on div "已有账户？ 登录 创建您的帐户 hhcircuits@gmail.com bio.link/ autopcb 重新发送 请输入我们发送到您邮箱的6位数验证码。…" at bounding box center [784, 334] width 1568 height 669
click at [1026, 325] on div "已有账户？ 登录 创建您的帐户 hhcircuits@gmail.com bio.link/ autopcb 重新发送 请输入我们发送到您邮箱的6位数验证码。…" at bounding box center [784, 334] width 1568 height 669
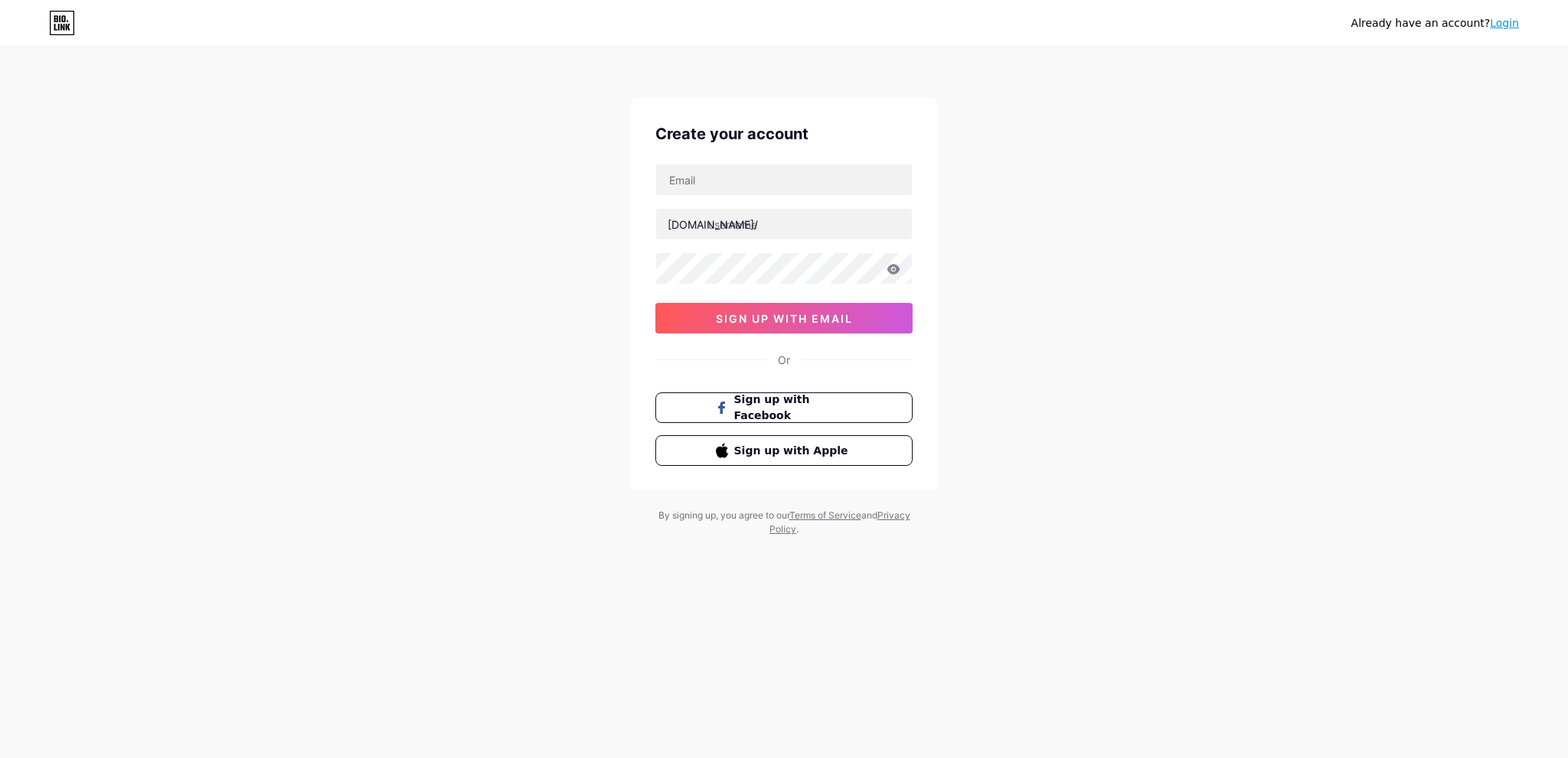
click at [1197, 241] on div "Already have an account? Login Create your account bio.link/ 0cAFcWeA68_Sv6z8-s…" at bounding box center [784, 293] width 1568 height 586
drag, startPoint x: 1054, startPoint y: 357, endPoint x: 909, endPoint y: 389, distance: 148.5
click at [1054, 357] on div "Already have an account? Login Create your account [DOMAIN_NAME]/ sign up with …" at bounding box center [784, 293] width 1568 height 586
click at [791, 362] on div "Or" at bounding box center [783, 360] width 257 height 16
drag, startPoint x: 810, startPoint y: 319, endPoint x: 1044, endPoint y: 387, distance: 243.7
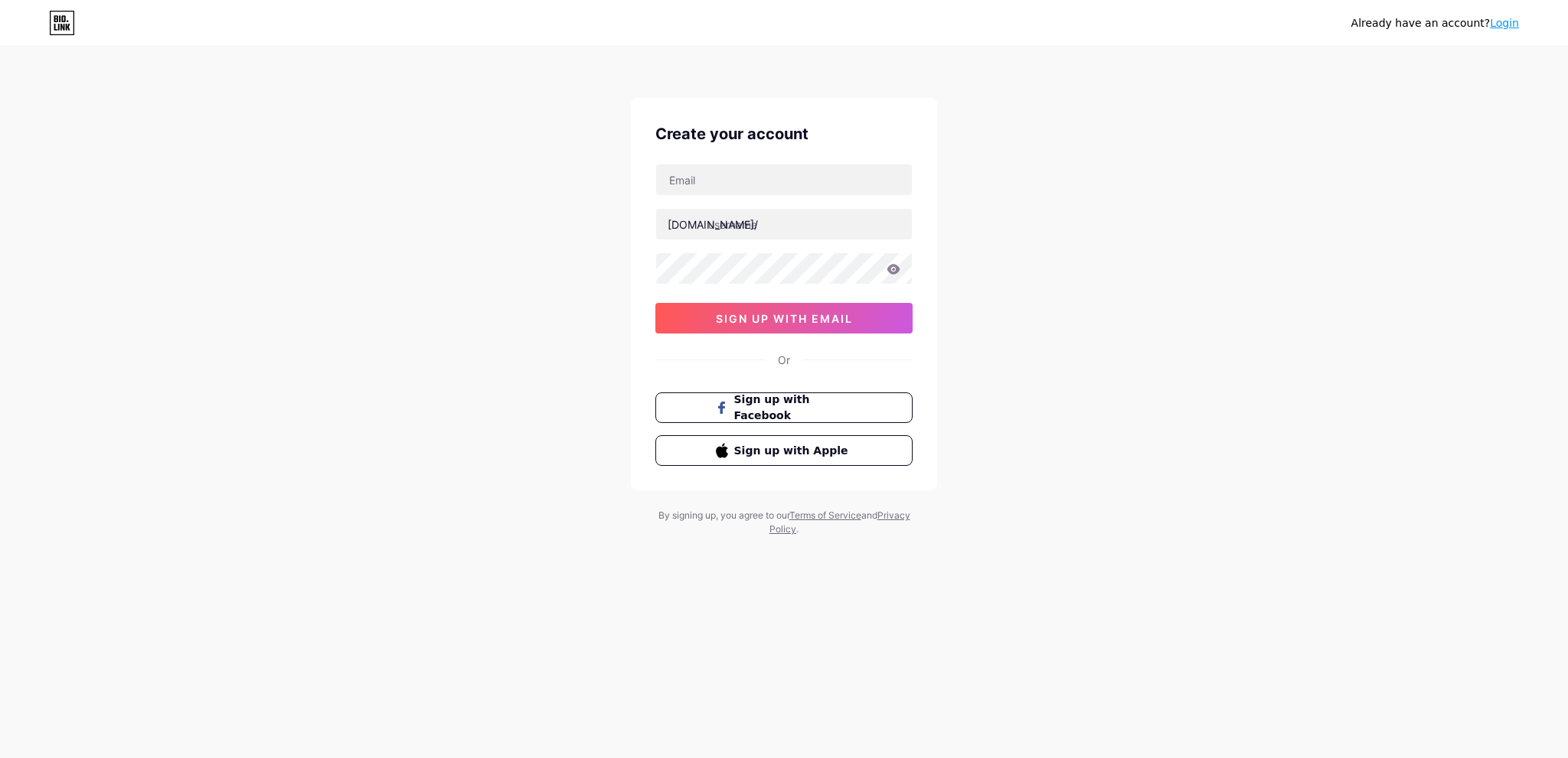
click at [1043, 388] on div "Already have an account? Login Create your account [DOMAIN_NAME]/ sign up with …" at bounding box center [784, 293] width 1568 height 586
click at [1096, 379] on div "Already have an account? Login Create your account [DOMAIN_NAME]/ sign up with …" at bounding box center [784, 293] width 1568 height 586
click at [799, 320] on span "sign up with email" at bounding box center [784, 318] width 137 height 13
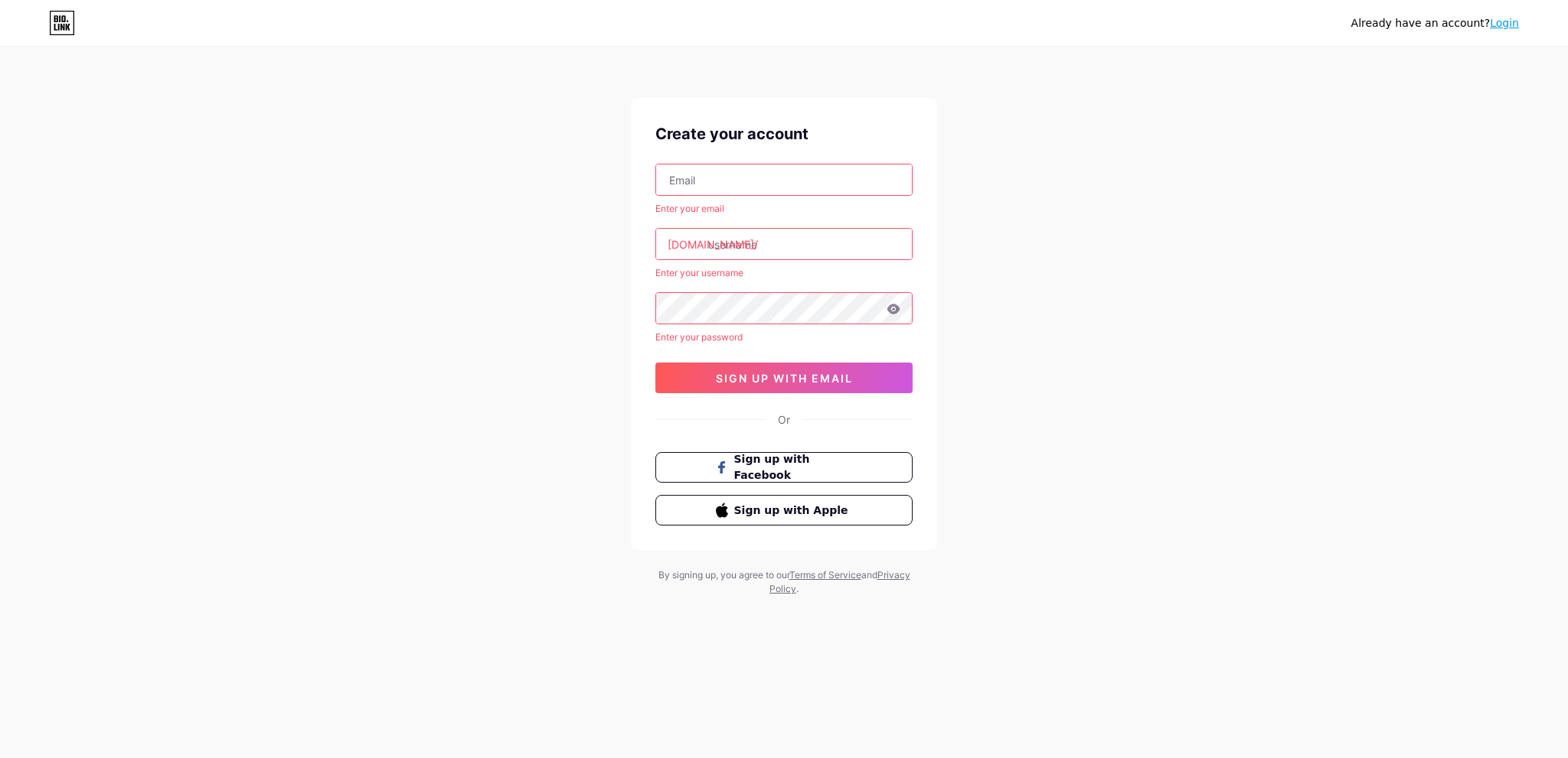
click at [1103, 373] on div "Already have an account? Login Create your account Enter your email [DOMAIN_NAM…" at bounding box center [784, 322] width 1568 height 645
click at [1032, 393] on div "Already have an account? Login Create your account Enter your email [DOMAIN_NAM…" at bounding box center [784, 322] width 1568 height 645
